Goal: Task Accomplishment & Management: Use online tool/utility

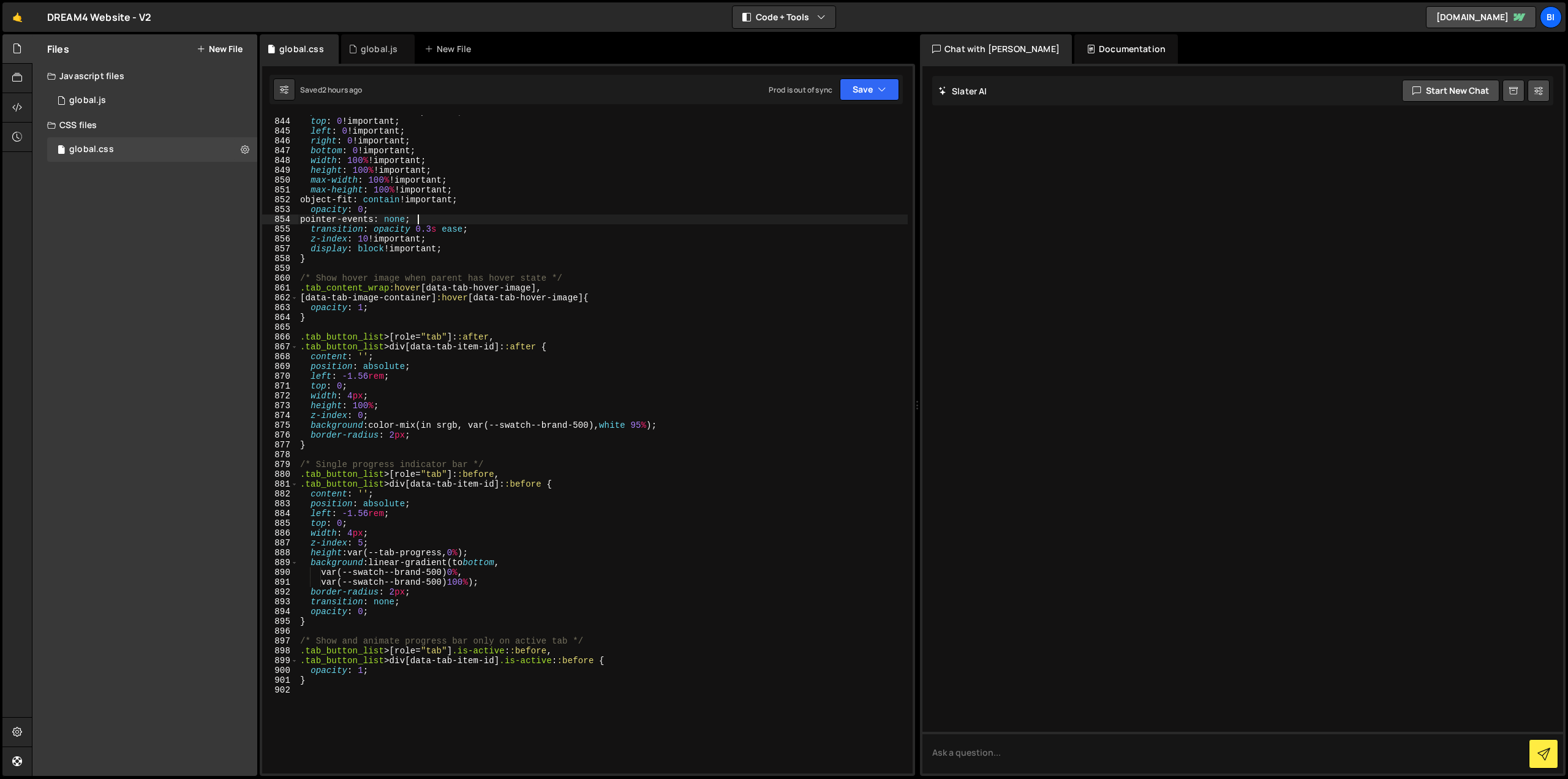
click at [470, 217] on div "position : absolute !important ; top : 0 !important ; left : 0 !important ; rig…" at bounding box center [602, 446] width 610 height 678
type textarea "}"
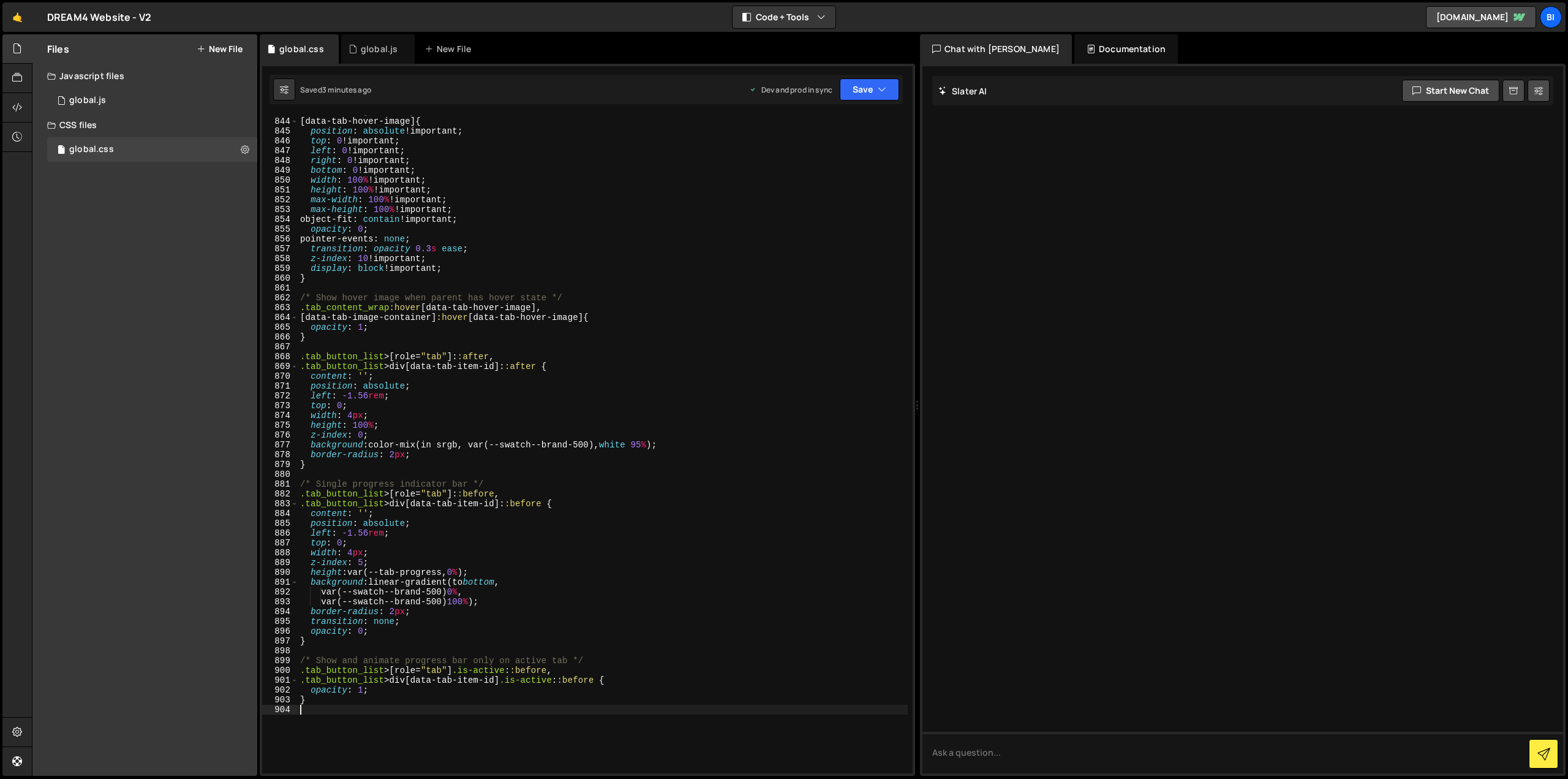
click at [454, 244] on div "/* Hover Image Overlay for Tabs */ [ data-tab-hover-image ] { position : absolu…" at bounding box center [602, 446] width 610 height 678
type textarea "transition: opacity 0.3s ease;"
click at [351, 55] on icon at bounding box center [352, 49] width 9 height 13
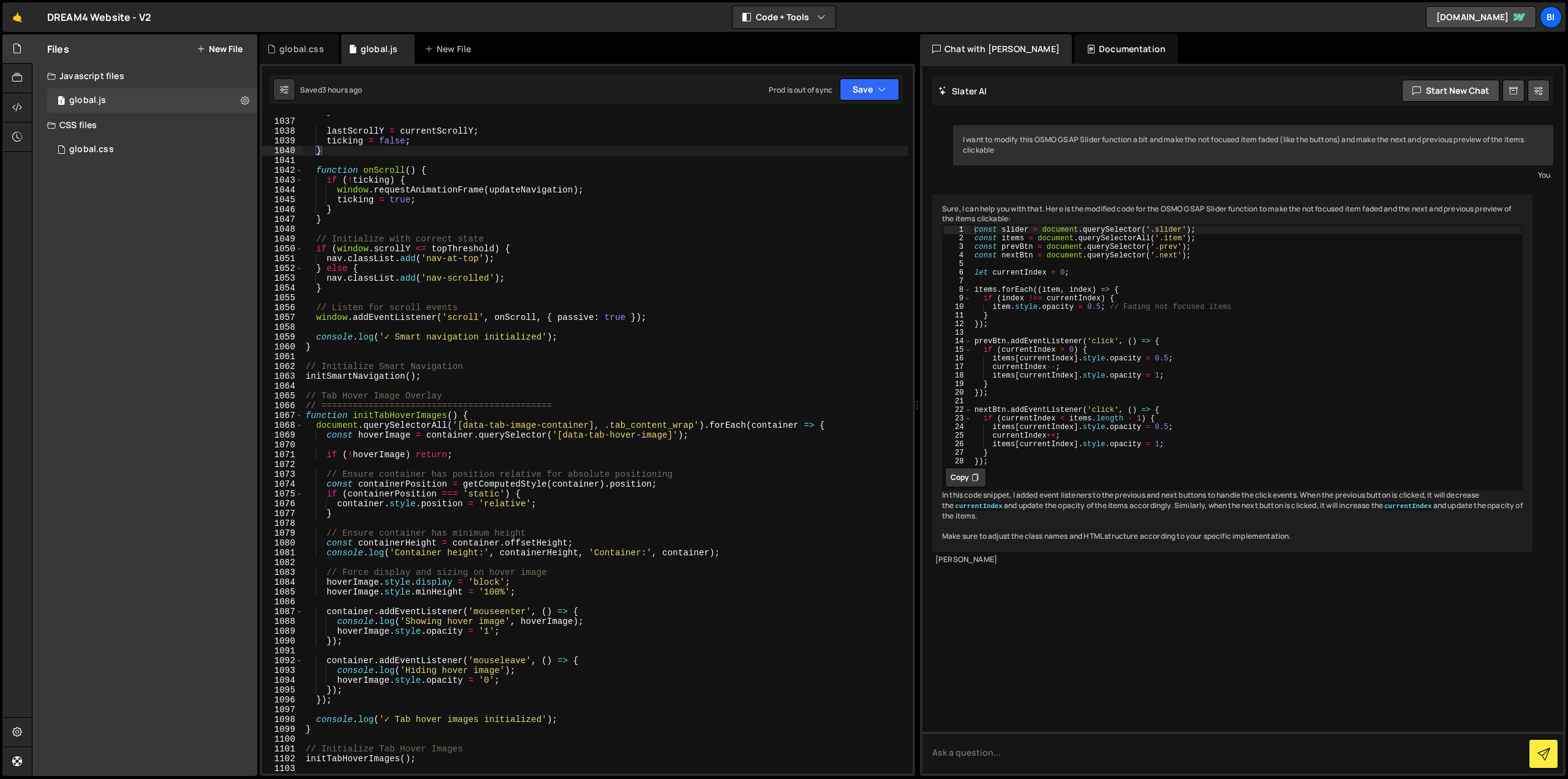
type textarea "}"
click at [456, 214] on div "} lastScrollY = currentScrollY ; ticking = false ; } function onScroll ( ) { if…" at bounding box center [605, 446] width 604 height 678
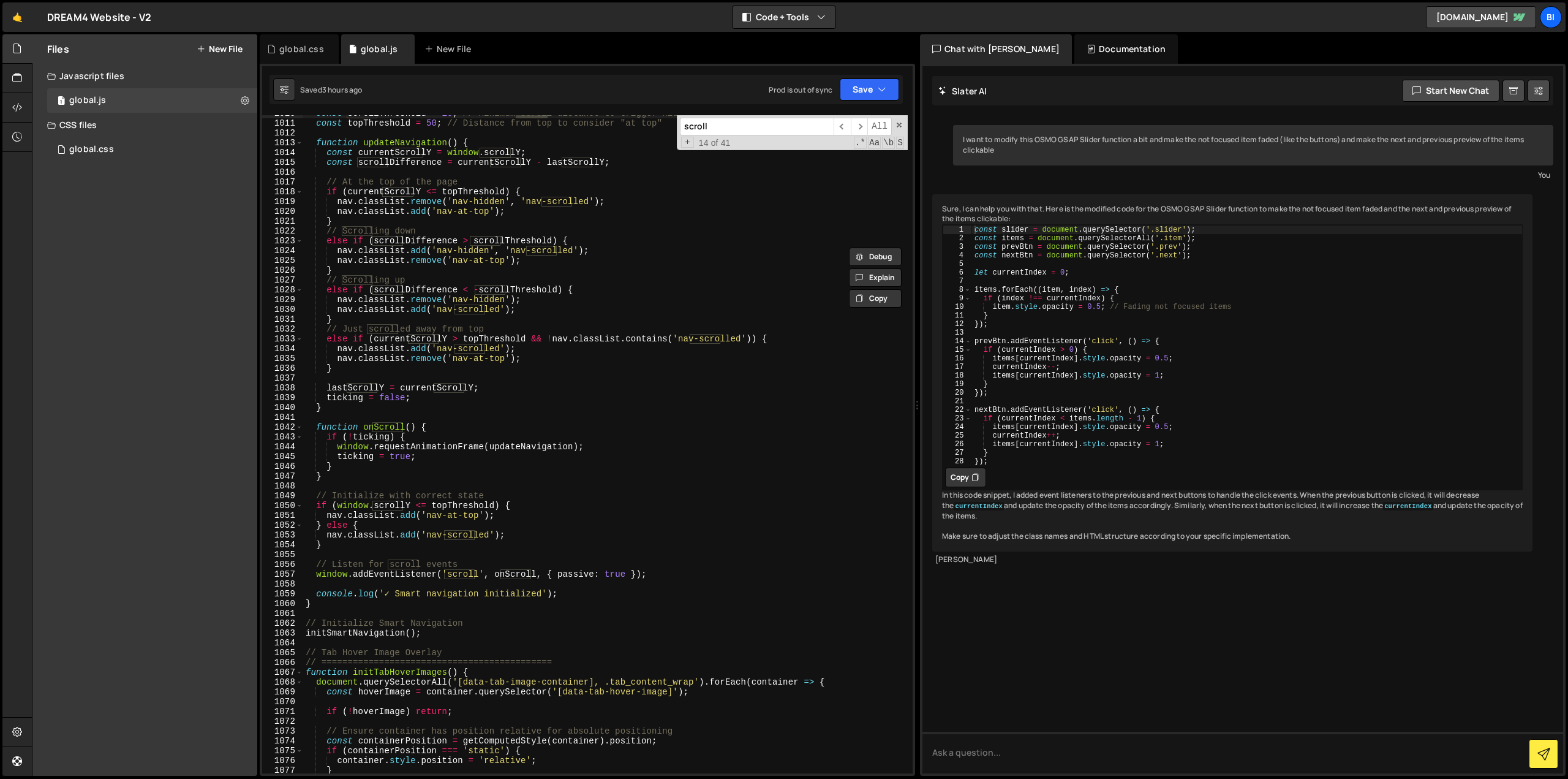
scroll to position [9902, 0]
type input "scroll"
click at [579, 393] on div "const scrollThreshold = 10 ; // Minimum scroll distance to trigger hide/show co…" at bounding box center [605, 447] width 604 height 678
click at [469, 353] on div "const scrollThreshold = 10 ; // Minimum scroll distance to trigger hide/show co…" at bounding box center [605, 447] width 604 height 678
click at [469, 352] on div "const scrollThreshold = 10 ; // Minimum scroll distance to trigger hide/show co…" at bounding box center [605, 447] width 604 height 678
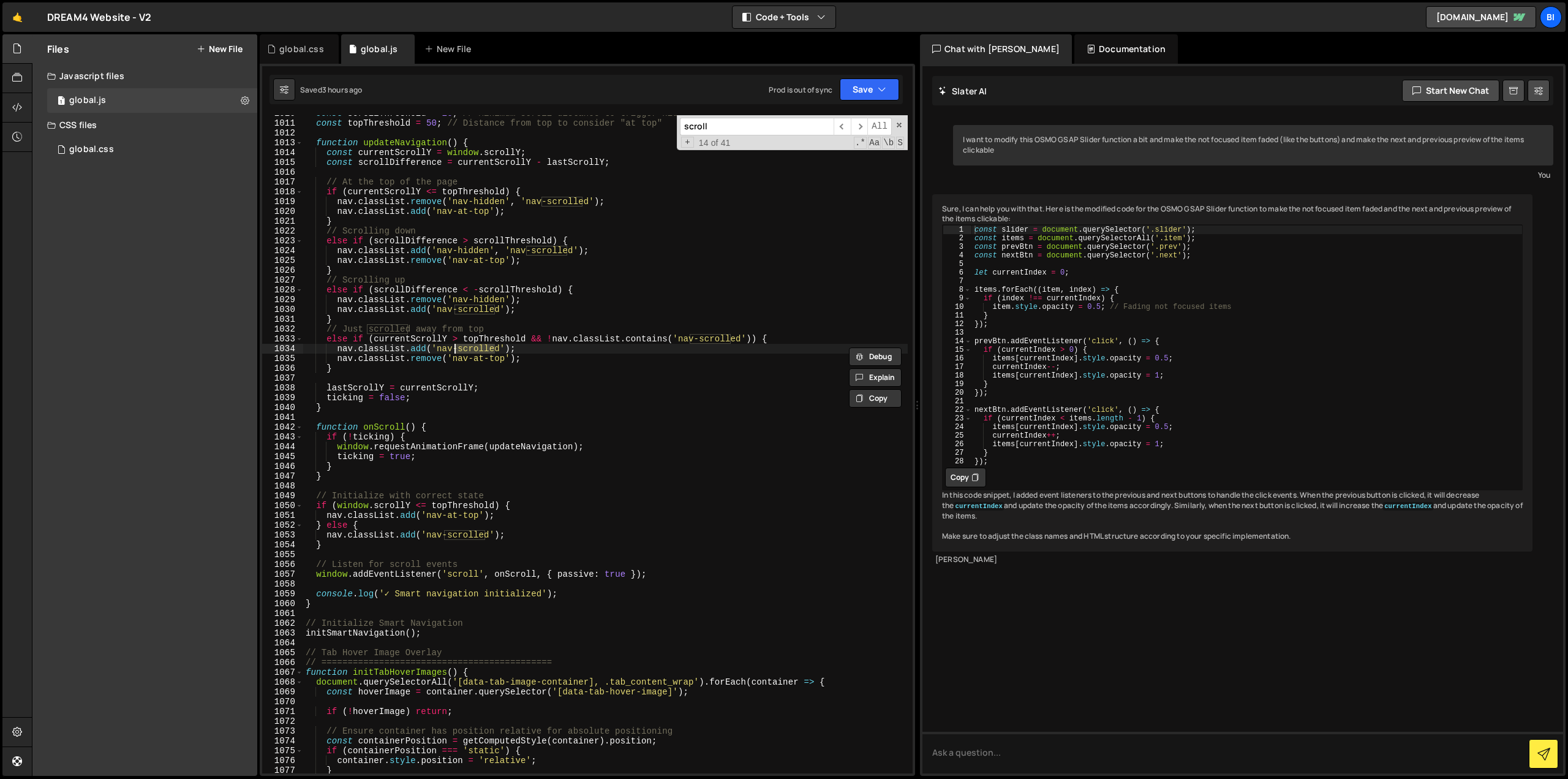
click at [435, 351] on div "const scrollThreshold = 10 ; // Minimum scroll distance to trigger hide/show co…" at bounding box center [605, 447] width 604 height 678
click at [539, 331] on div "const scrollThreshold = 10 ; // Minimum scroll distance to trigger hide/show co…" at bounding box center [605, 447] width 604 height 678
type textarea "// Just scrolled away from top"
click at [284, 42] on div "global.css" at bounding box center [299, 49] width 79 height 29
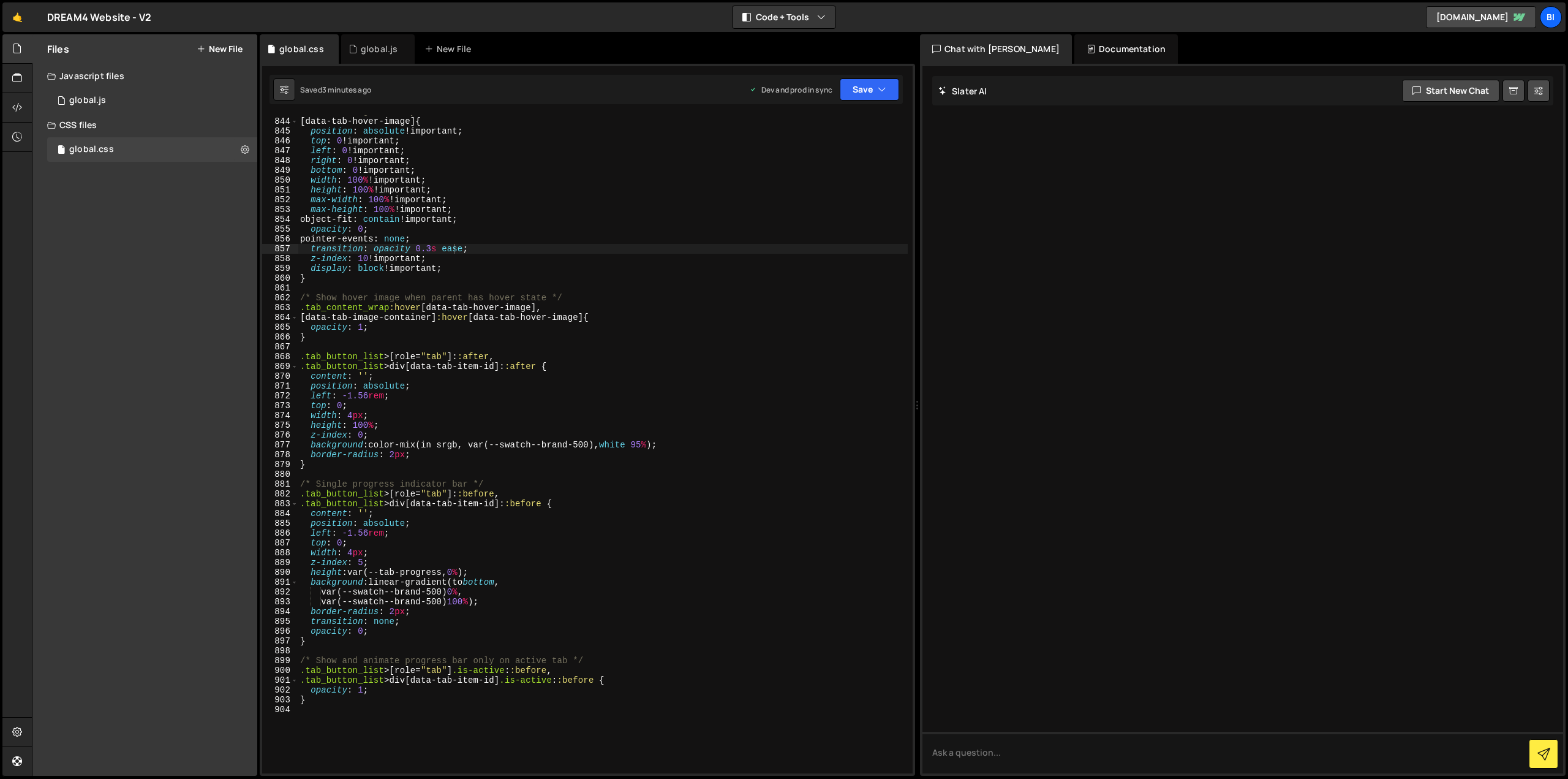
type textarea ".tab_content_wrap:hover [data-tab-hover-image],"
click at [519, 304] on div "/* Hover Image Overlay for Tabs */ [ data-tab-hover-image ] { position : absolu…" at bounding box center [602, 446] width 610 height 678
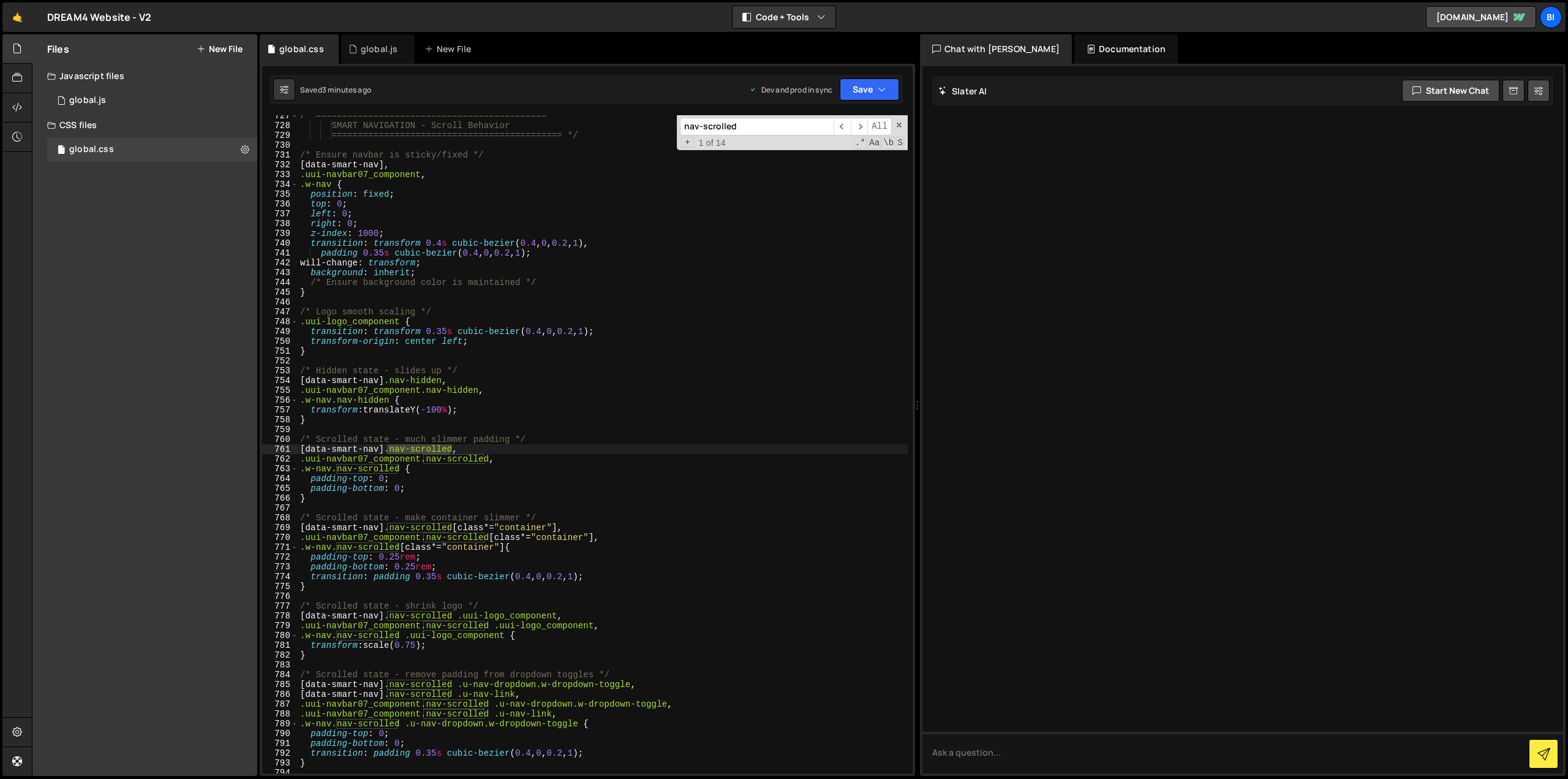
type input "nav-scrolled"
click at [519, 304] on div "/* ============================================ SMART NAVIGATION - Scroll Behav…" at bounding box center [602, 450] width 610 height 678
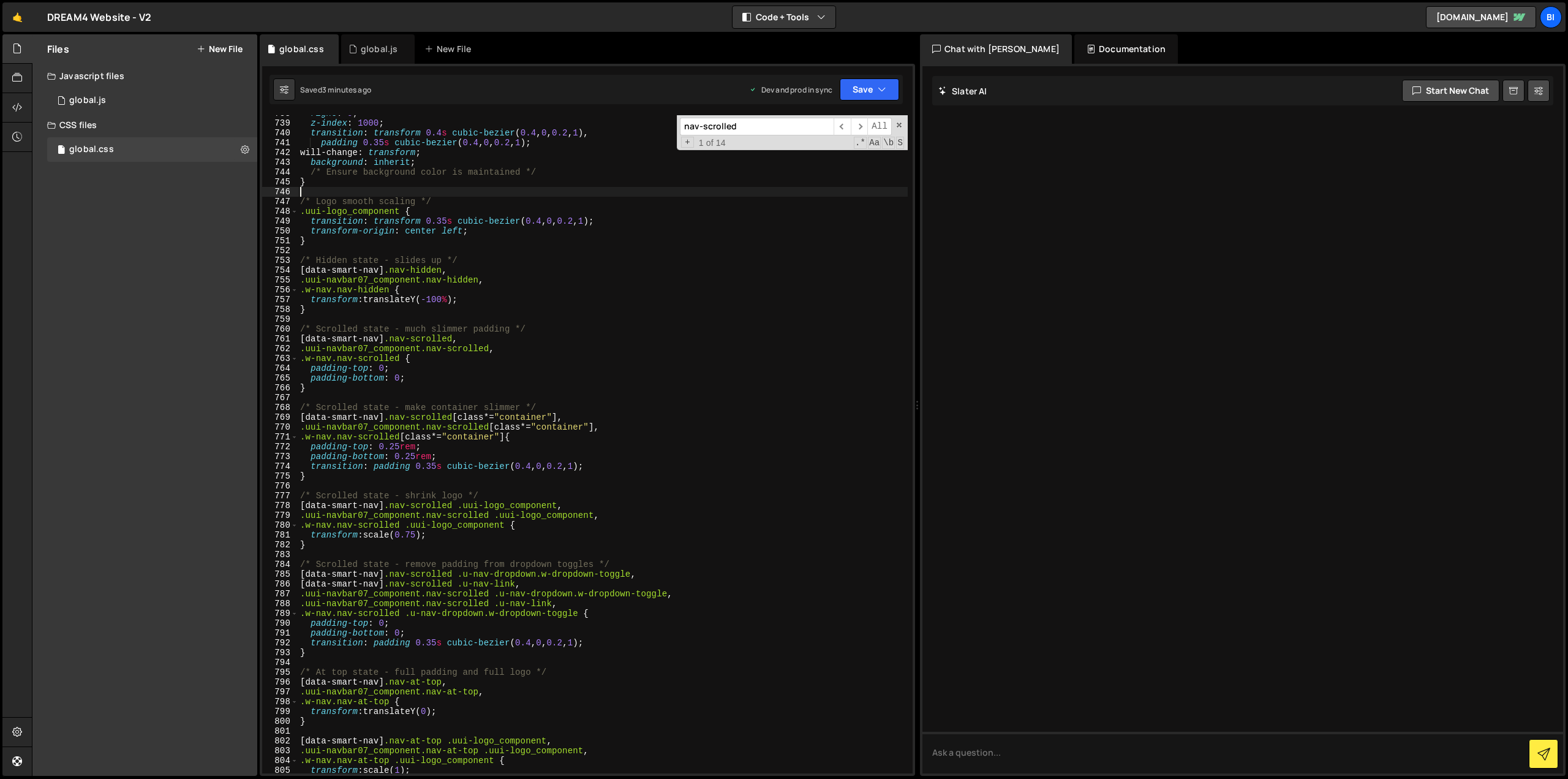
scroll to position [7330, 0]
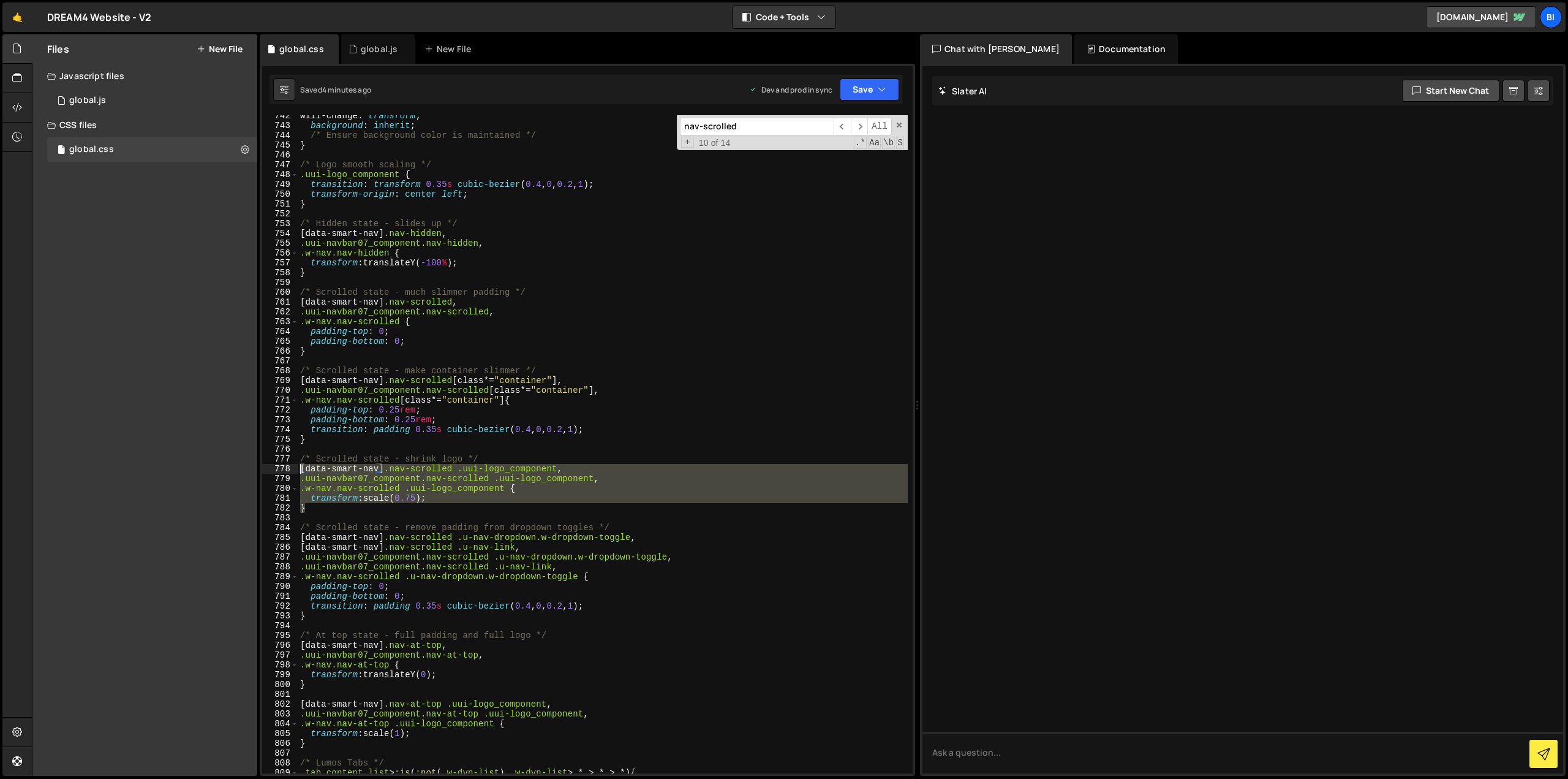
drag, startPoint x: 370, startPoint y: 510, endPoint x: 285, endPoint y: 472, distance: 93.1
click at [285, 472] on div "} 742 743 744 745 746 747 748 749 750 751 752 753 754 755 756 757 758 759 760 7…" at bounding box center [587, 444] width 651 height 658
type textarea "/*[data-smart-nav].nav-scrolled .uui-logo_component,*/ /*.uui-navbar07_componen…"
click at [402, 449] on div "will-change : transform ; background : inherit ; /* Ensure background color is …" at bounding box center [602, 450] width 610 height 678
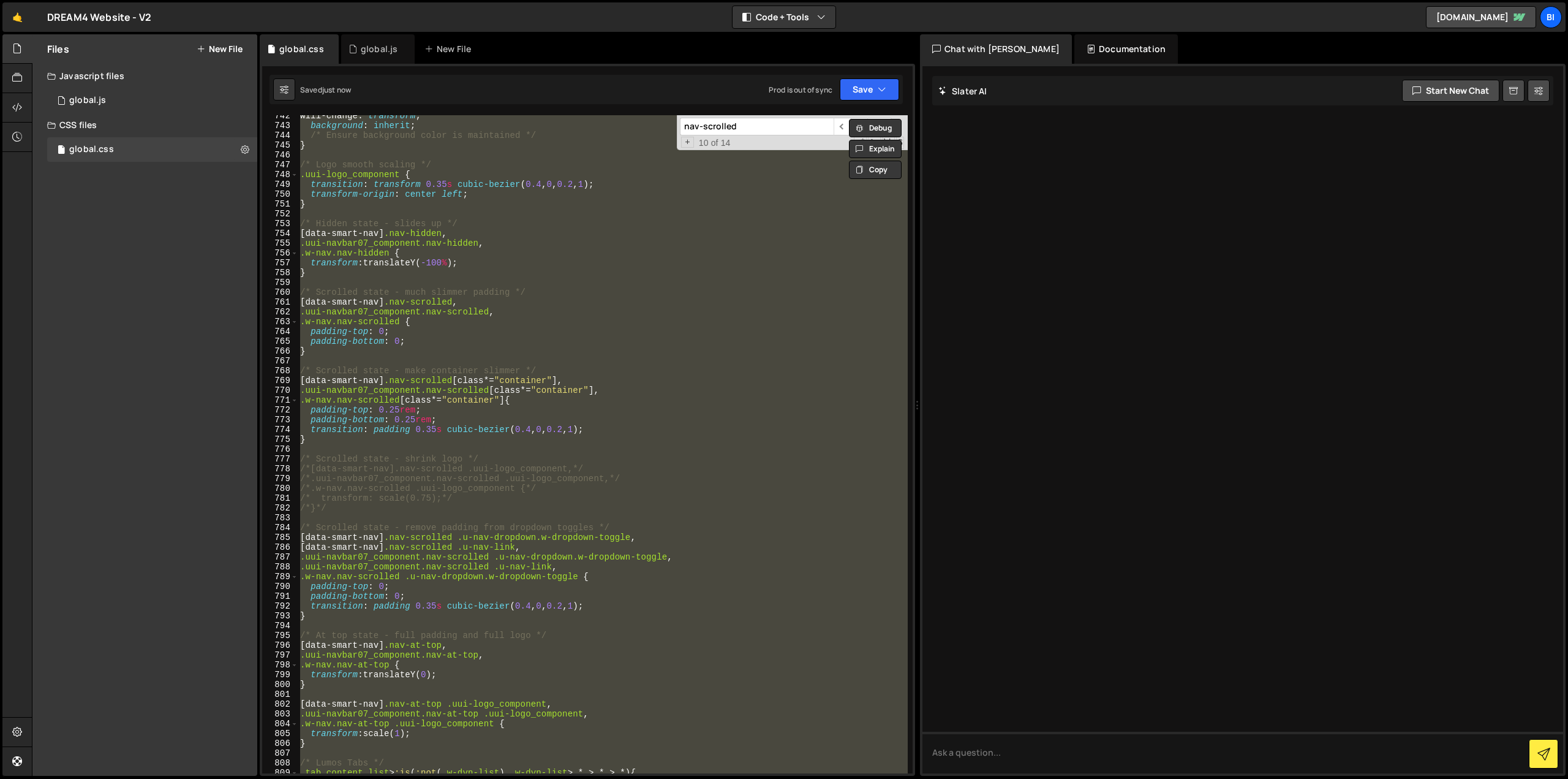
click at [442, 442] on div "will-change : transform ; background : inherit ; /* Ensure background color is …" at bounding box center [602, 444] width 610 height 658
type textarea "}"
